Goal: Information Seeking & Learning: Learn about a topic

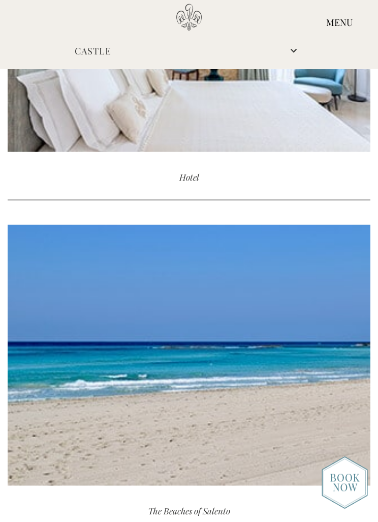
scroll to position [2881, 0]
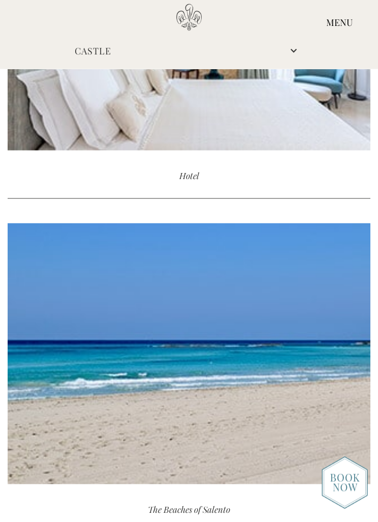
click at [208, 487] on div "The Beaches of Salento" at bounding box center [189, 509] width 363 height 45
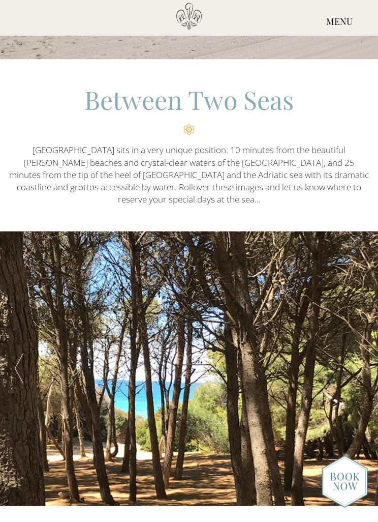
scroll to position [210, 0]
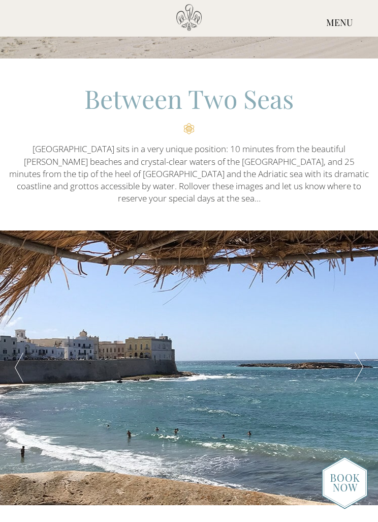
click at [353, 356] on div at bounding box center [360, 367] width 38 height 275
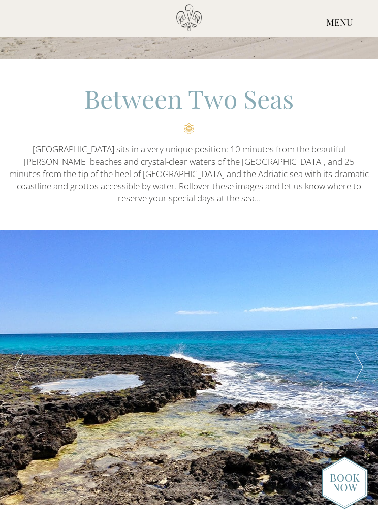
click at [353, 360] on div at bounding box center [360, 367] width 38 height 275
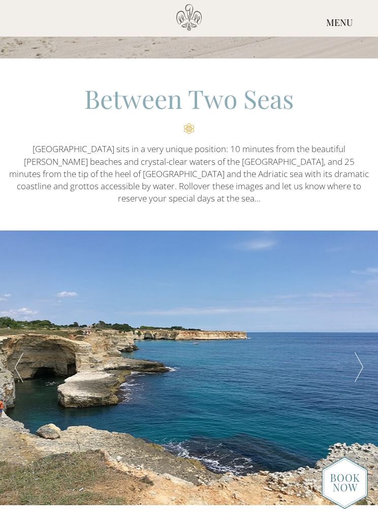
click at [350, 359] on div at bounding box center [360, 367] width 38 height 275
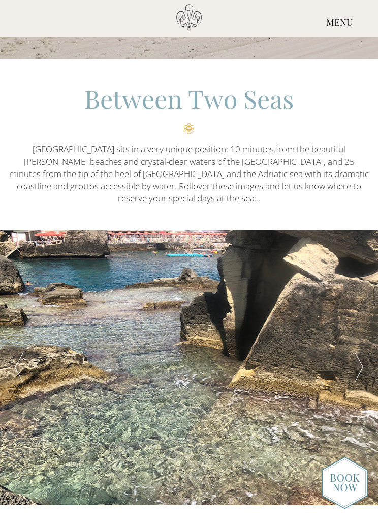
click at [351, 355] on div at bounding box center [360, 367] width 38 height 275
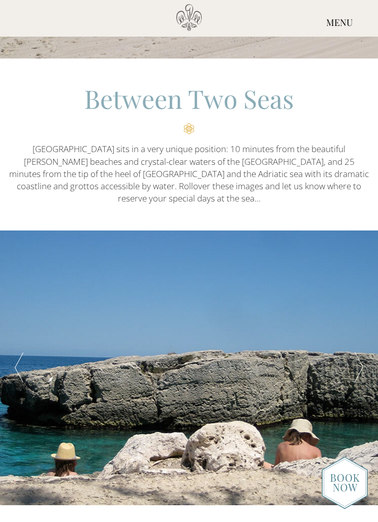
click at [350, 366] on div at bounding box center [360, 367] width 38 height 275
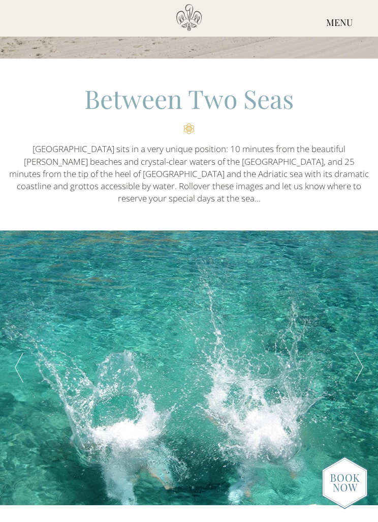
click at [354, 363] on div at bounding box center [360, 367] width 38 height 275
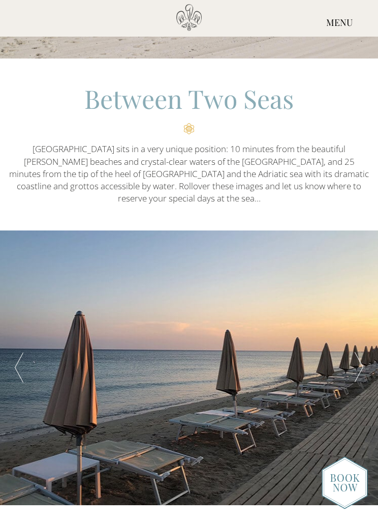
click at [356, 348] on div at bounding box center [360, 367] width 38 height 275
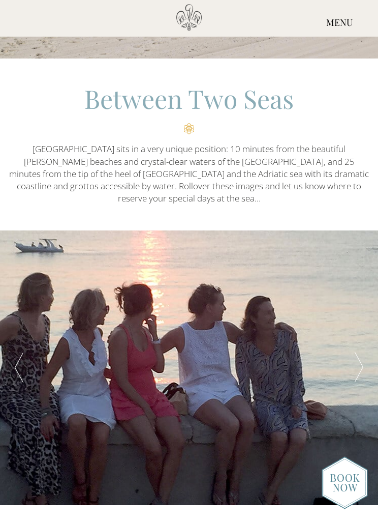
click at [350, 355] on div at bounding box center [360, 367] width 38 height 275
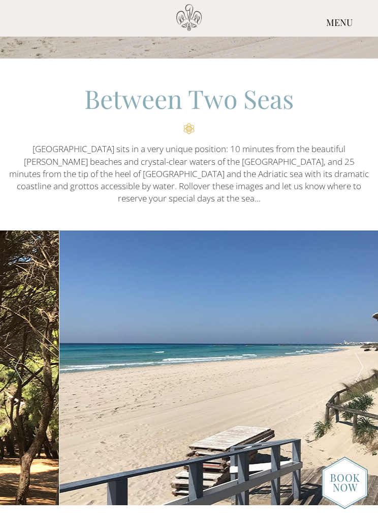
click at [361, 363] on div at bounding box center [360, 367] width 38 height 275
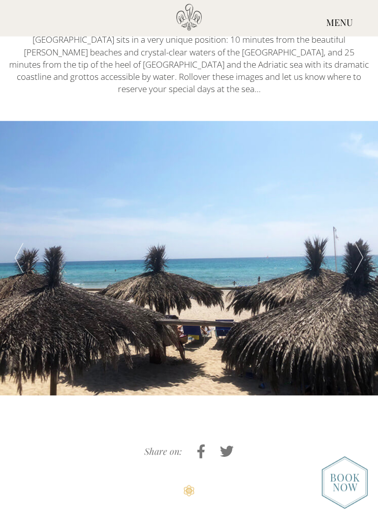
scroll to position [320, 0]
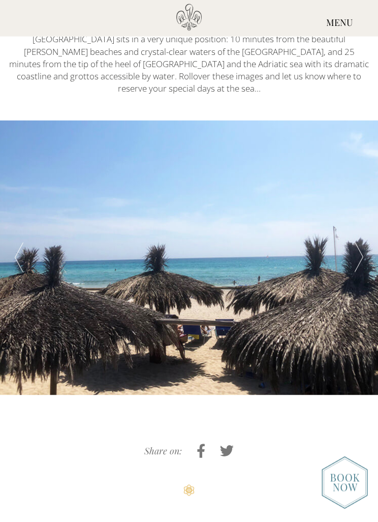
click at [254, 316] on div at bounding box center [189, 258] width 378 height 275
click at [261, 316] on div at bounding box center [189, 258] width 378 height 275
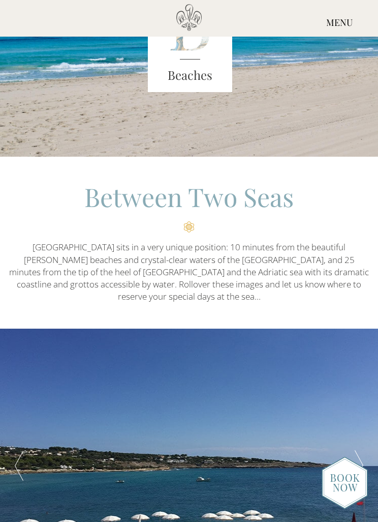
scroll to position [0, 0]
